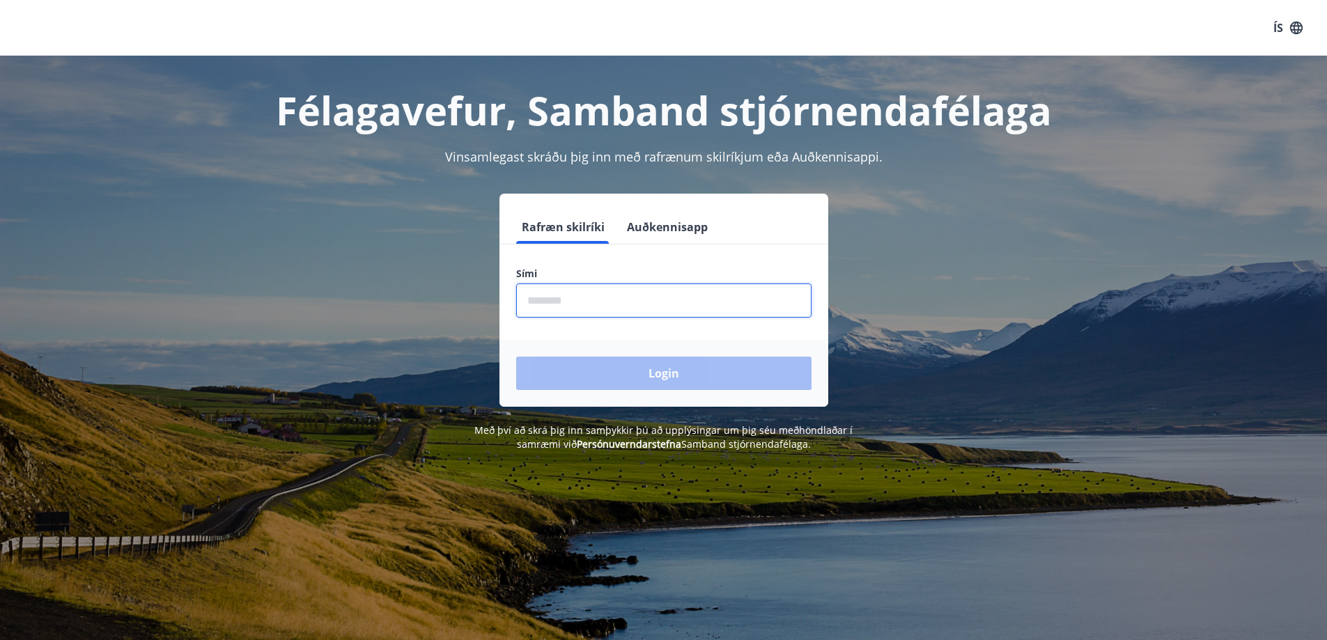
click at [580, 304] on input "phone" at bounding box center [663, 301] width 295 height 34
type input "********"
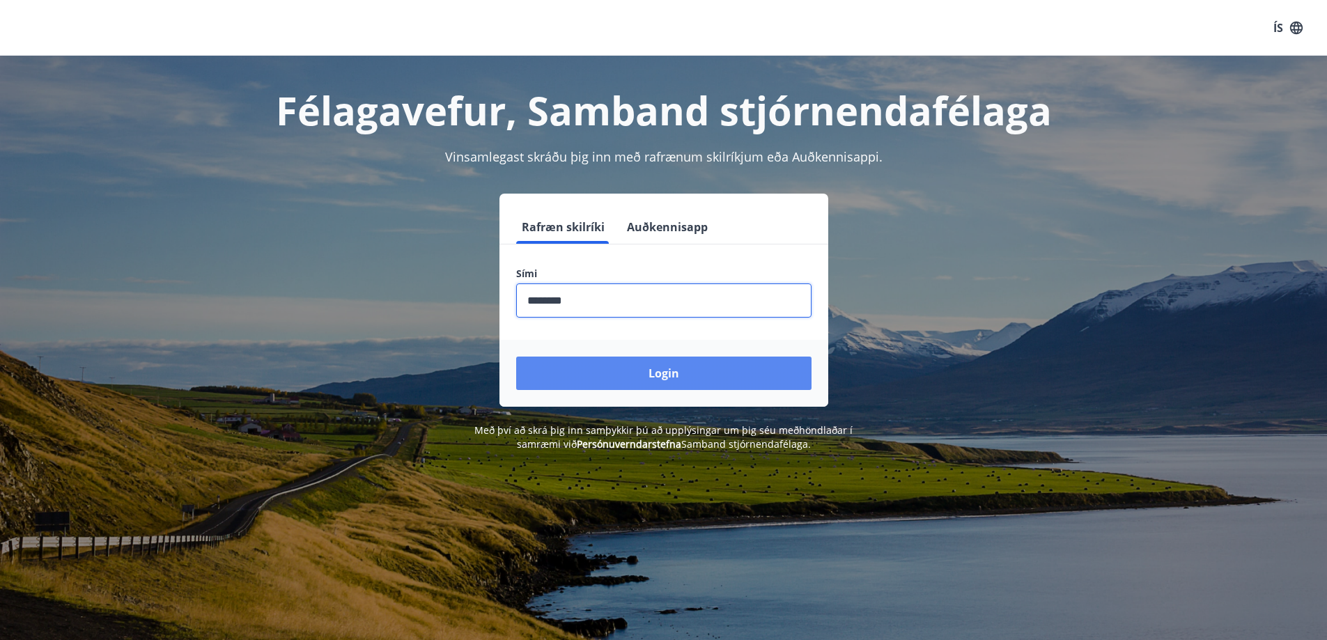
click at [597, 367] on button "Login" at bounding box center [663, 373] width 295 height 33
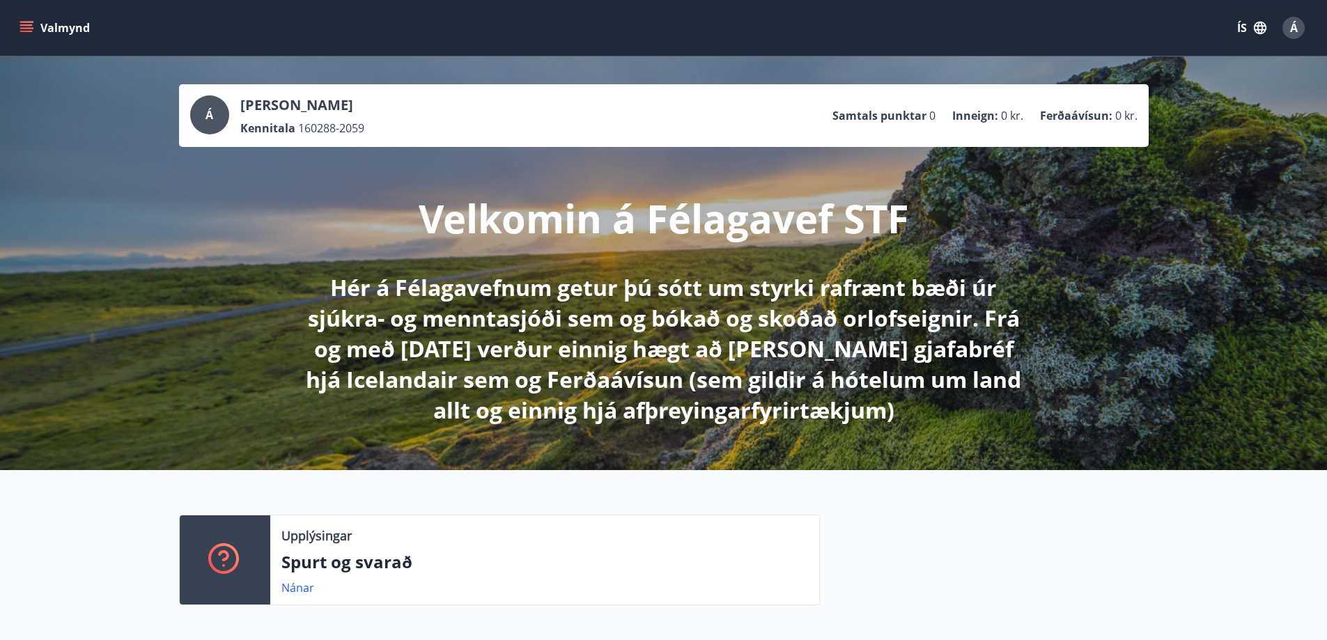
click at [36, 29] on button "Valmynd" at bounding box center [56, 27] width 79 height 25
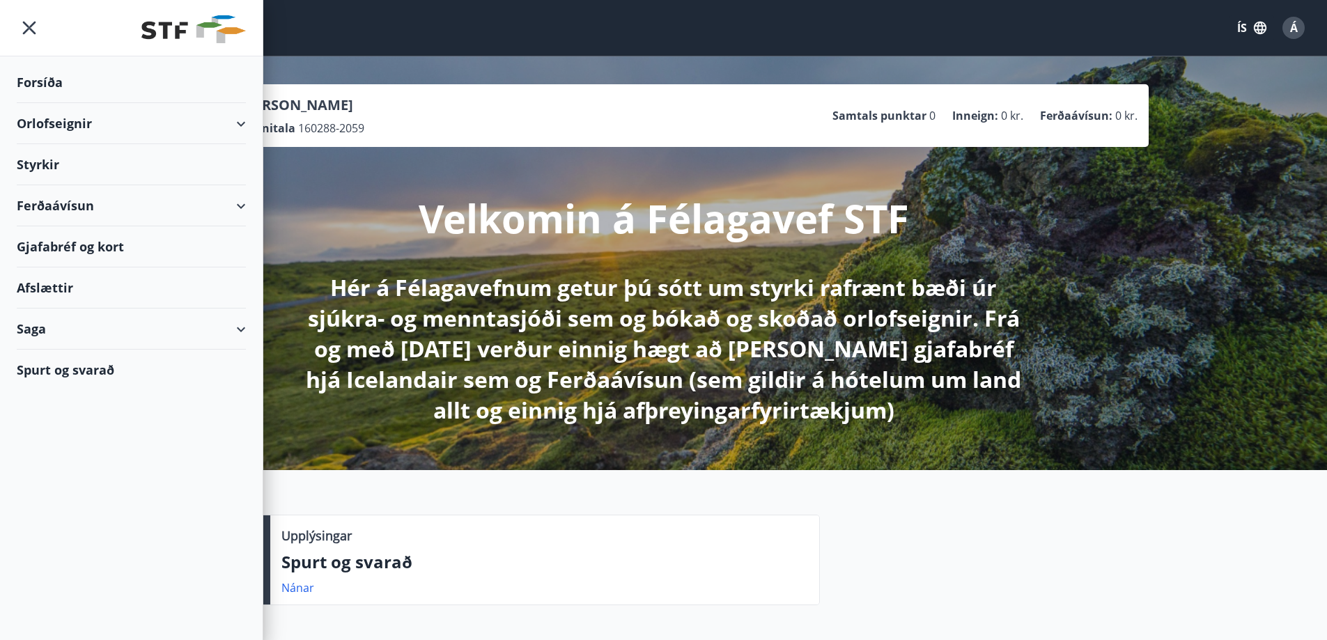
click at [144, 203] on div "Ferðaávísun" at bounding box center [131, 205] width 229 height 41
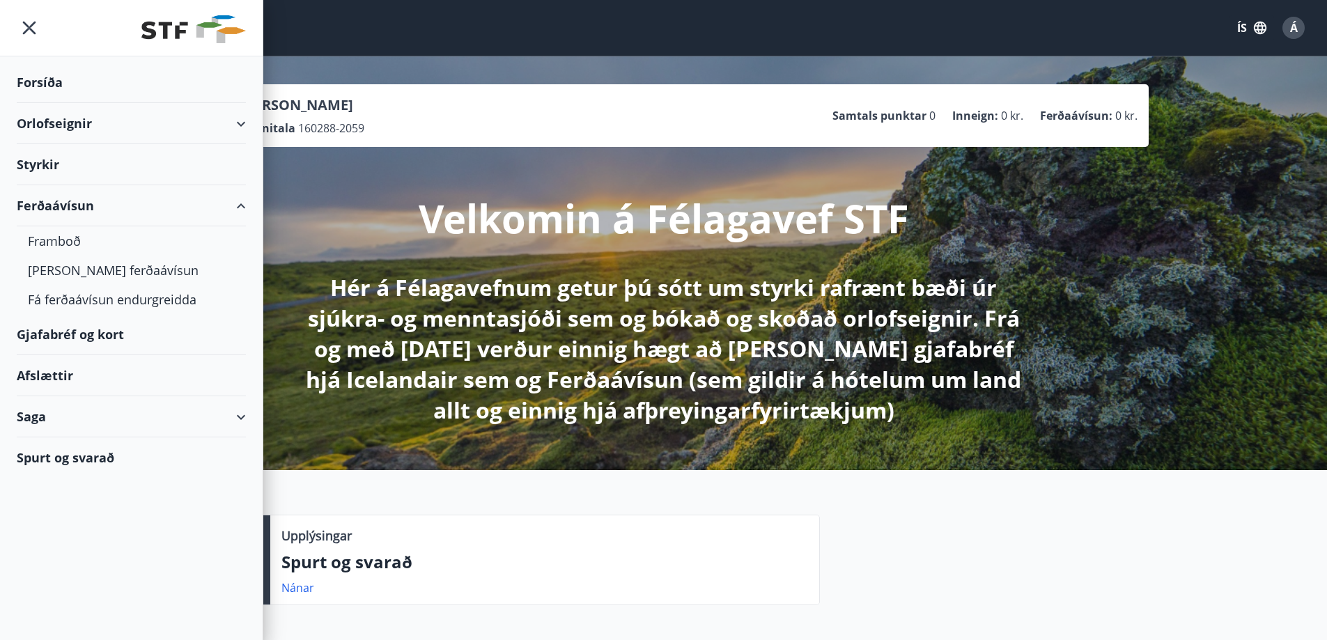
click at [75, 339] on div "Gjafabréf og kort" at bounding box center [131, 334] width 229 height 41
click at [104, 123] on div "Orlofseignir" at bounding box center [131, 123] width 229 height 41
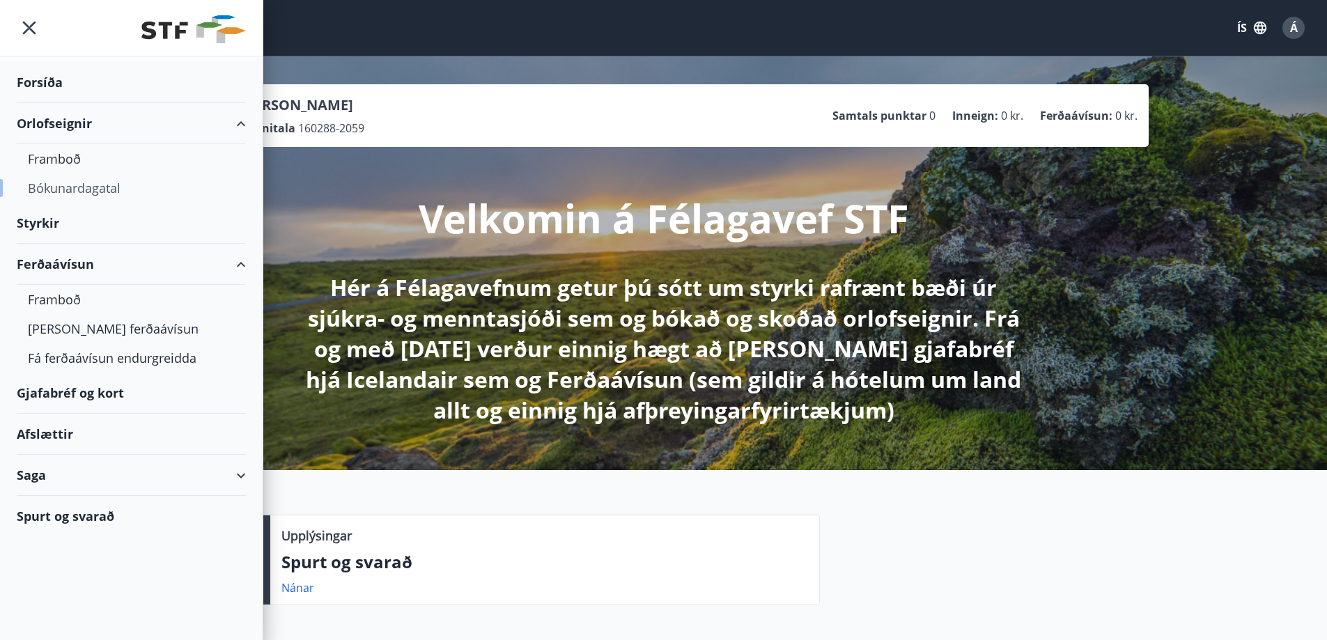
click at [45, 194] on div "Bókunardagatal" at bounding box center [131, 187] width 207 height 29
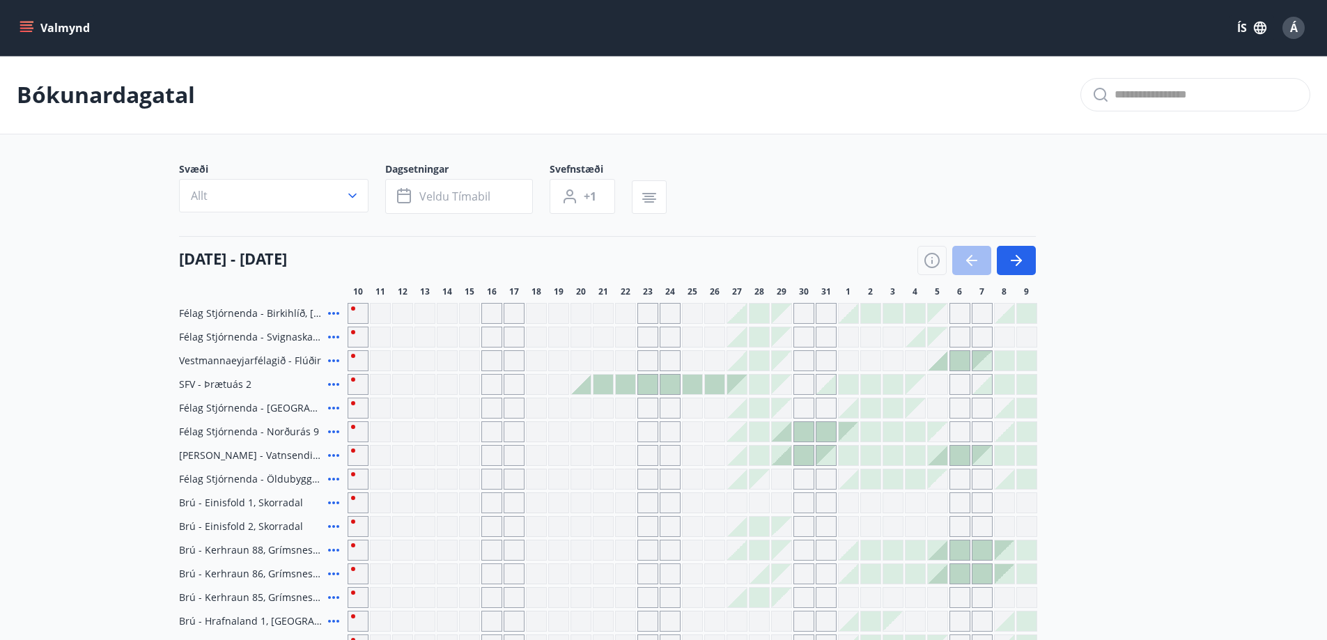
click at [1023, 262] on icon "button" at bounding box center [1016, 260] width 17 height 17
click at [1023, 161] on main "Bókunardagatal Svæði Allt Dagsetningar Veldu tímabil Svefnstæði +1 10 ágúst - 0…" at bounding box center [663, 510] width 1327 height 908
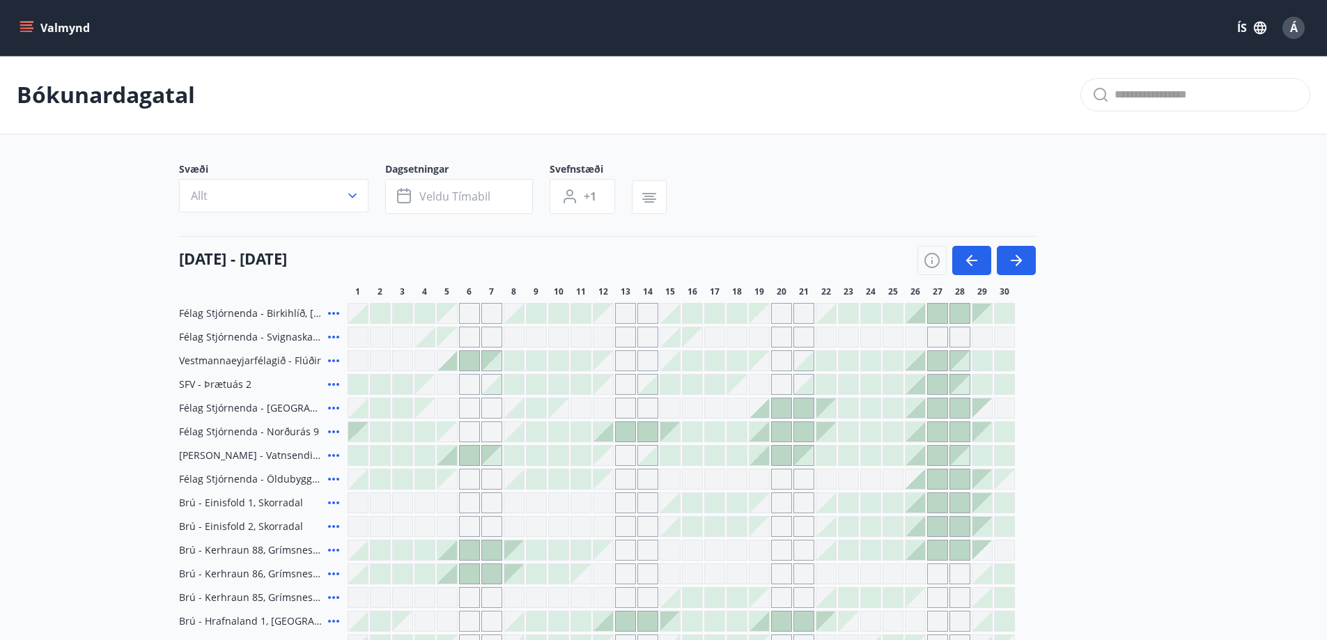
click at [1012, 263] on icon "button" at bounding box center [1016, 260] width 17 height 17
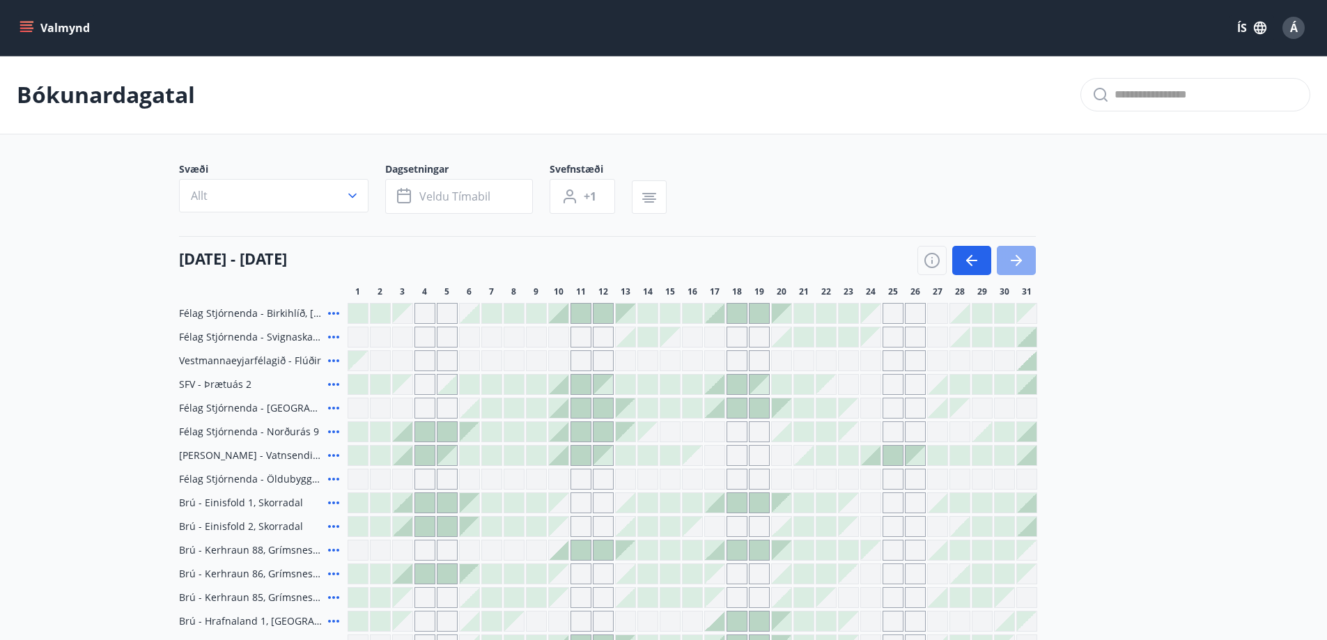
click at [1023, 260] on icon "button" at bounding box center [1016, 260] width 17 height 17
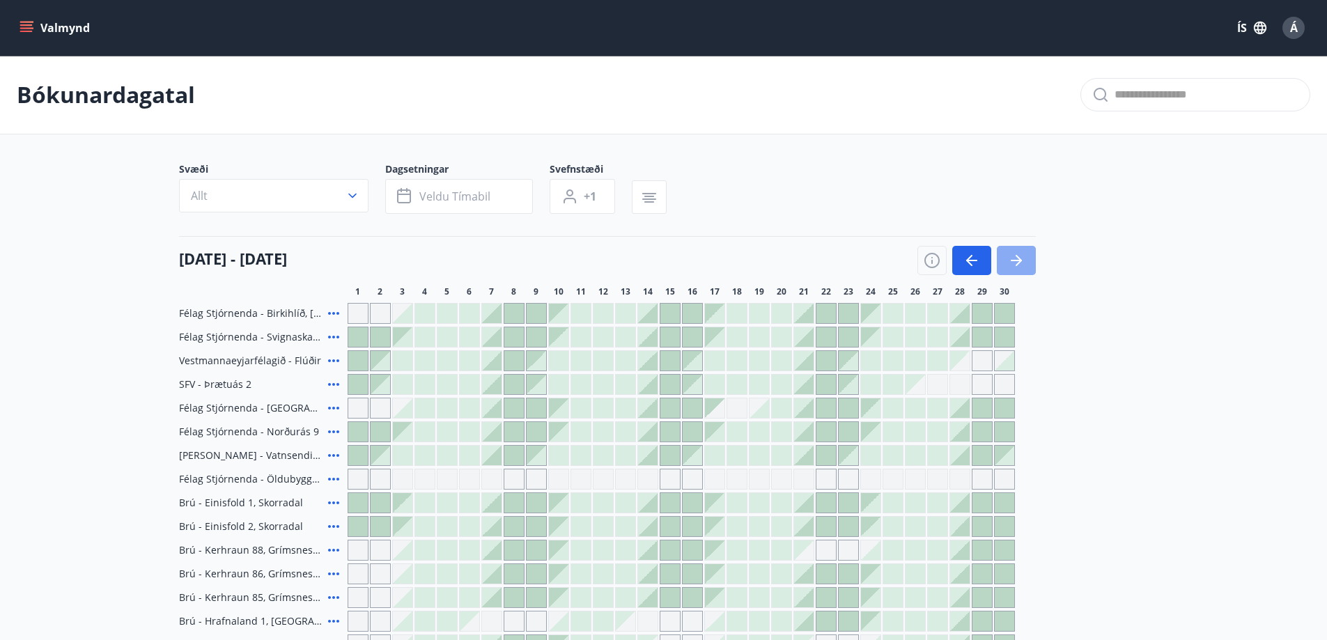
click at [1018, 265] on icon "button" at bounding box center [1016, 260] width 17 height 17
